Goal: Task Accomplishment & Management: Complete application form

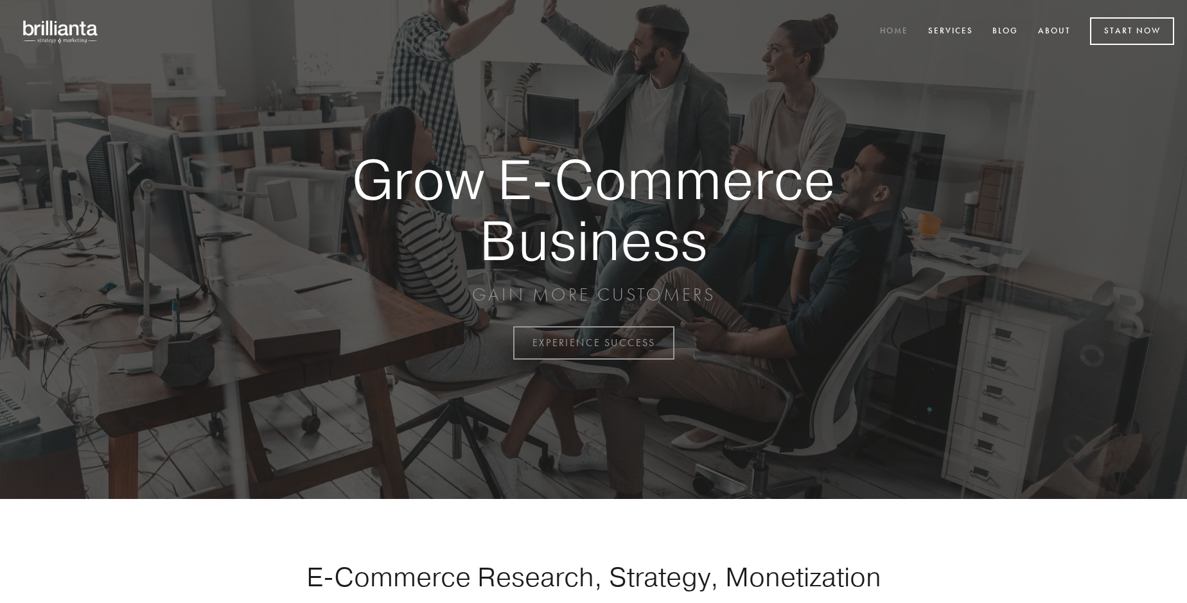
scroll to position [3368, 0]
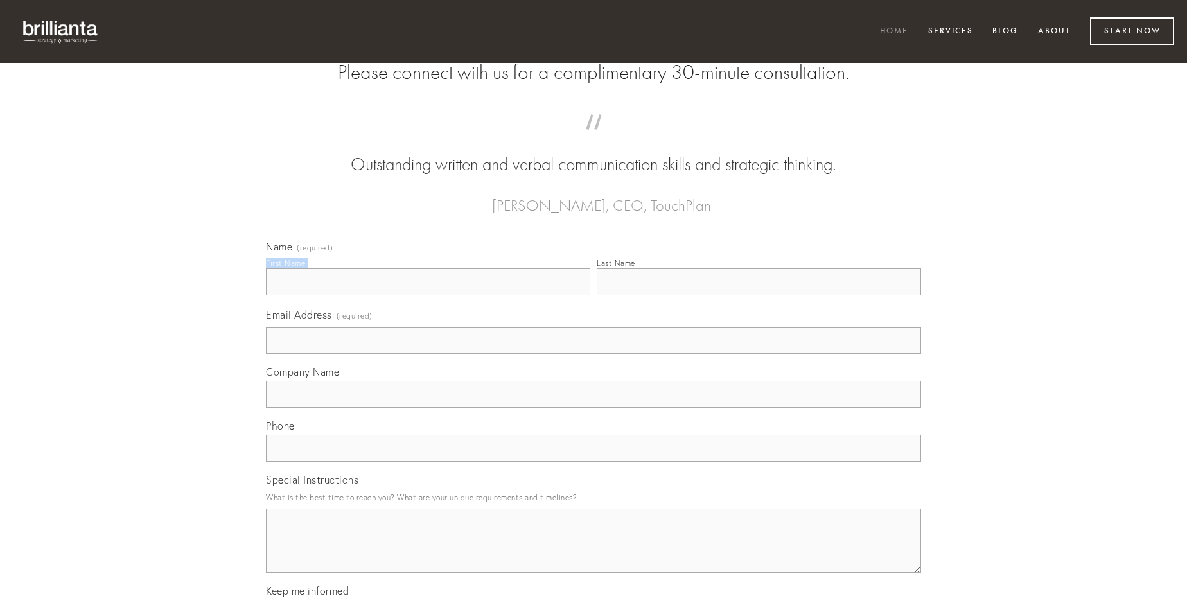
type input "[PERSON_NAME]"
click at [759, 296] on input "Last Name" at bounding box center [759, 282] width 324 height 27
type input "[PERSON_NAME]"
click at [594, 354] on input "Email Address (required)" at bounding box center [593, 340] width 655 height 27
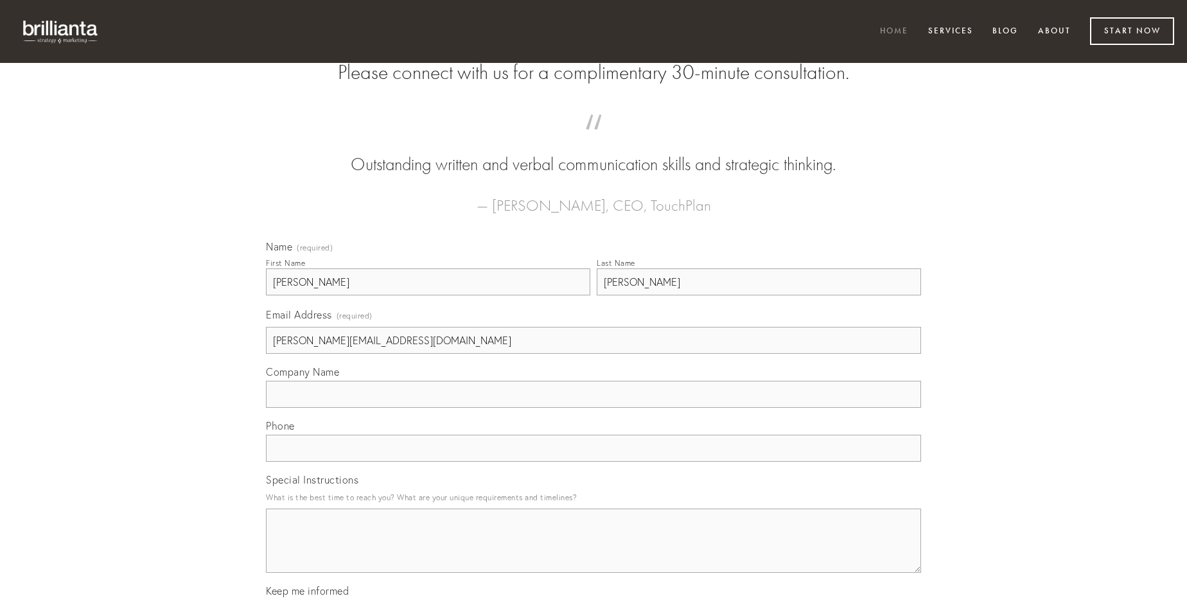
type input "[PERSON_NAME][EMAIL_ADDRESS][DOMAIN_NAME]"
click at [594, 408] on input "Company Name" at bounding box center [593, 394] width 655 height 27
type input "cernuus"
click at [594, 462] on input "text" at bounding box center [593, 448] width 655 height 27
click at [594, 553] on textarea "Special Instructions" at bounding box center [593, 541] width 655 height 64
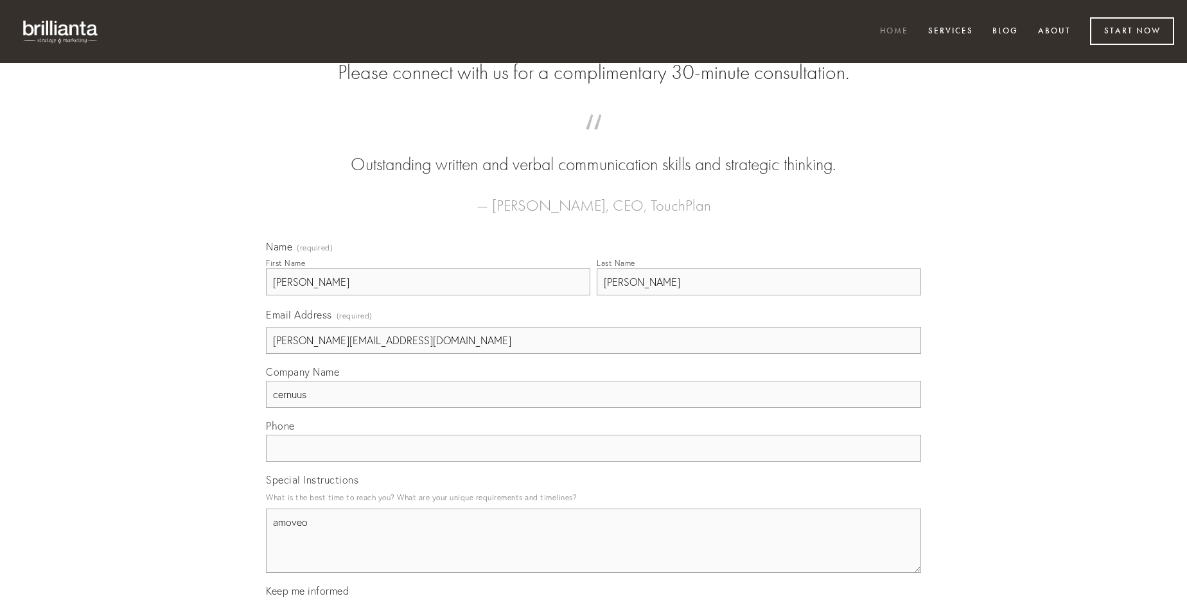
type textarea "amoveo"
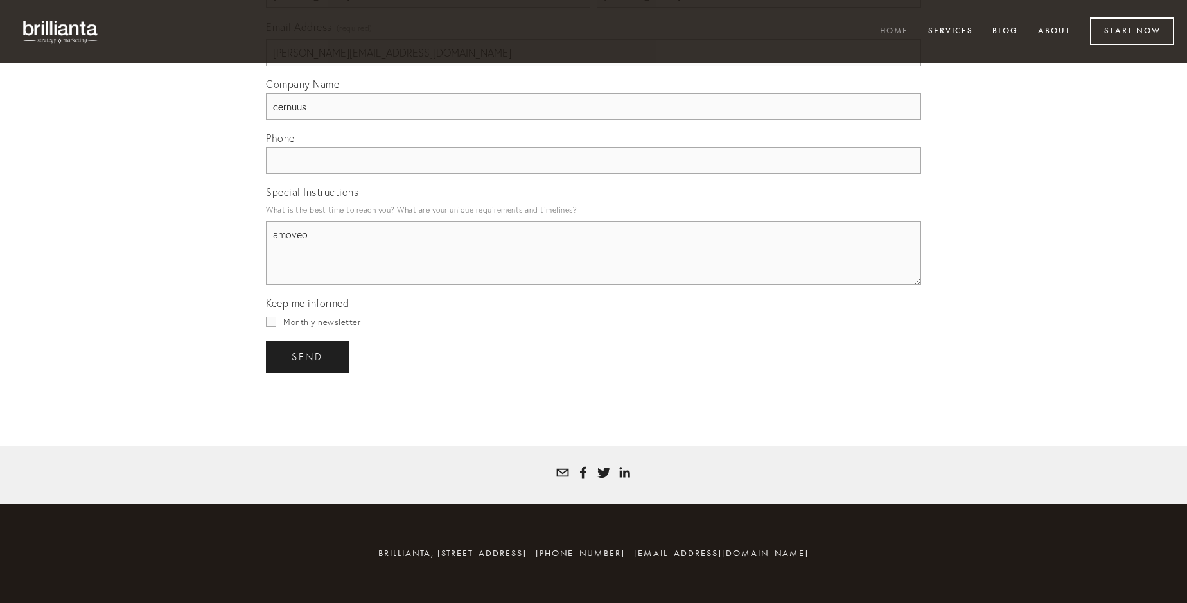
click at [308, 357] on span "send" at bounding box center [307, 357] width 31 height 12
